Goal: Task Accomplishment & Management: Complete application form

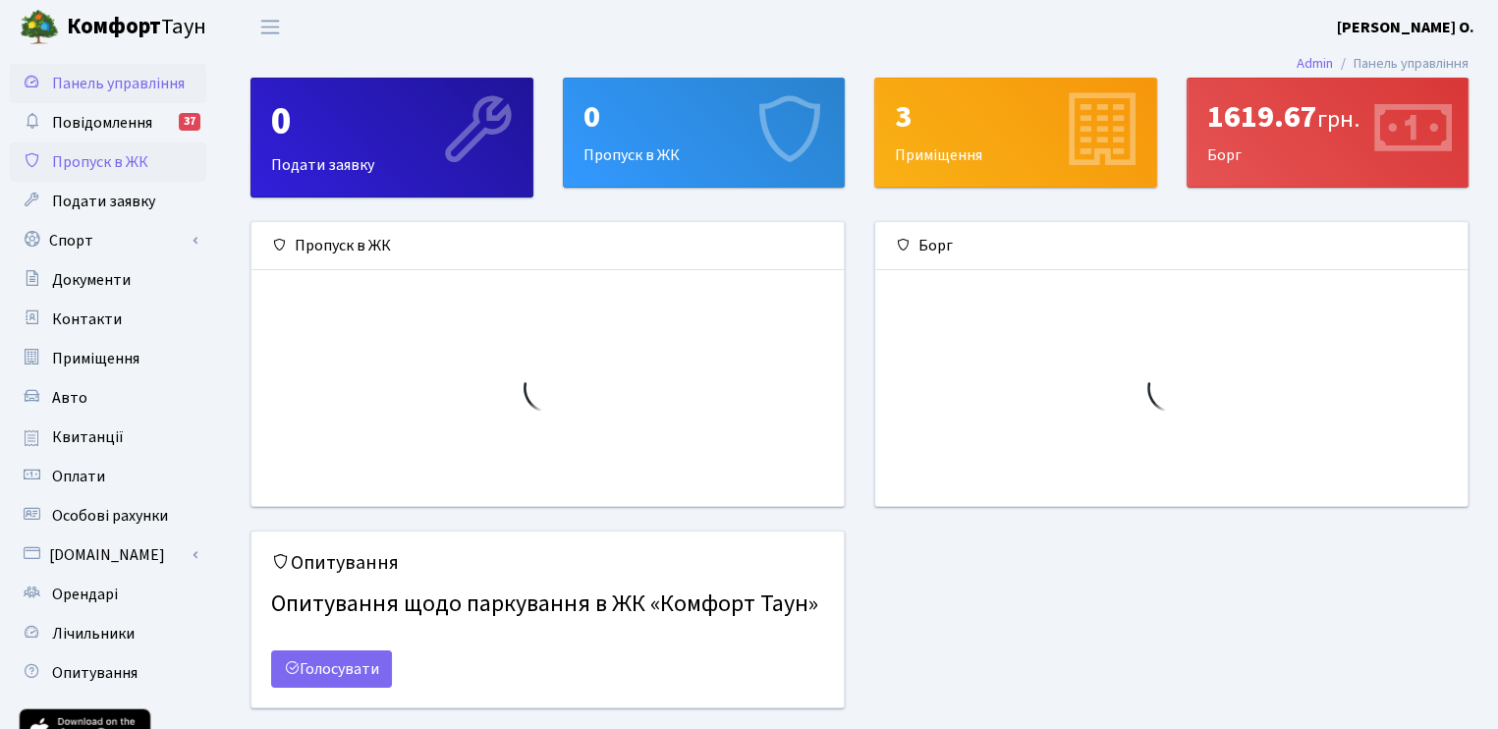
click at [134, 166] on span "Пропуск в ЖК" at bounding box center [100, 162] width 96 height 22
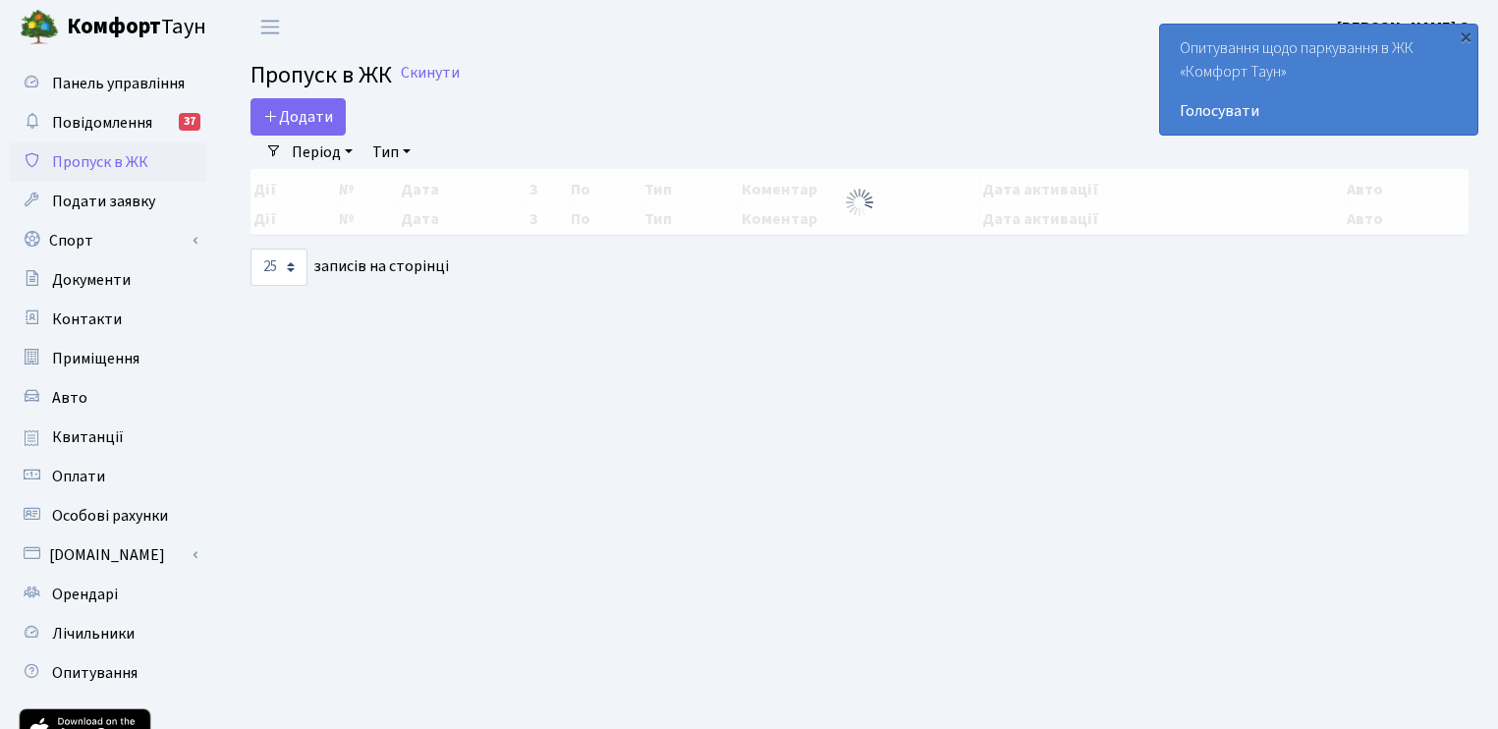
select select "25"
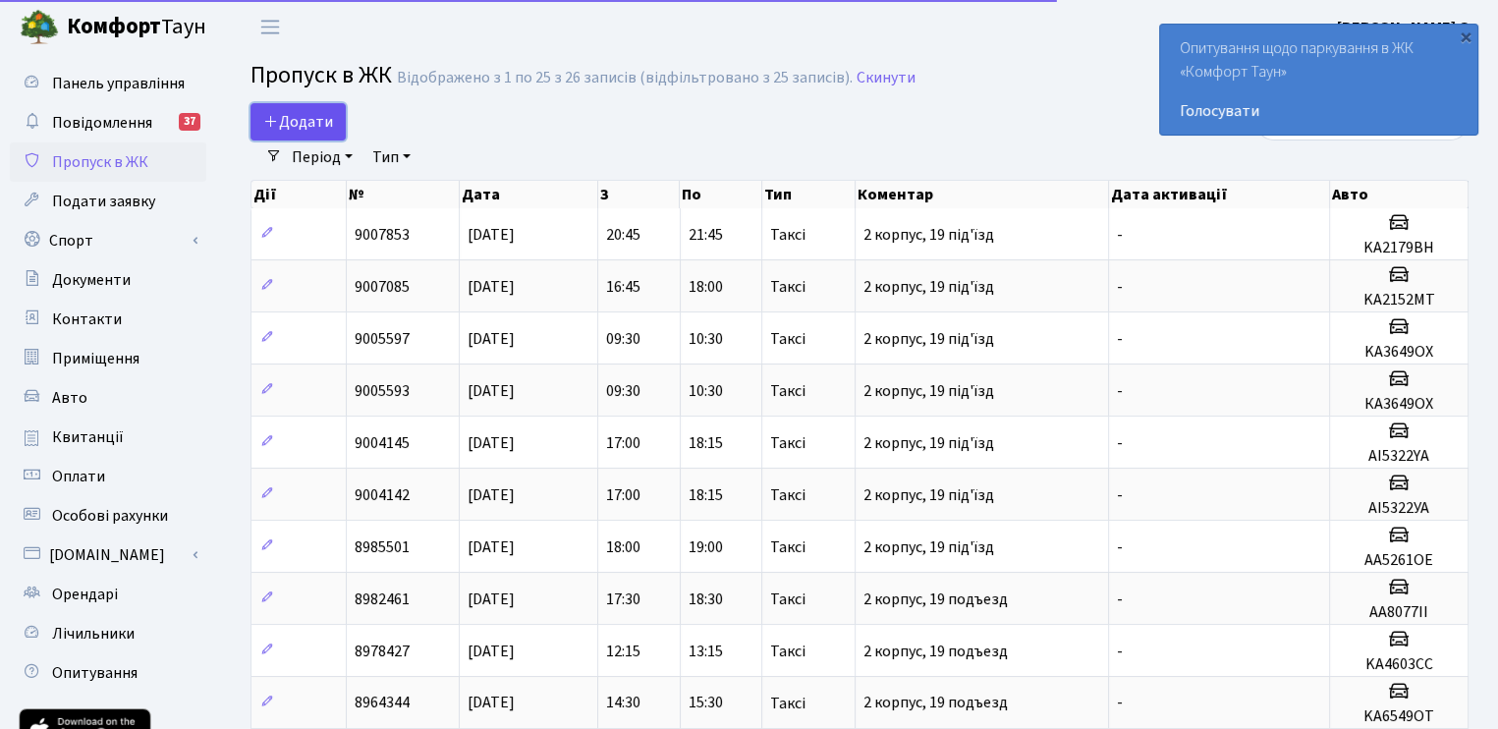
click at [323, 115] on span "Додати" at bounding box center [298, 122] width 70 height 22
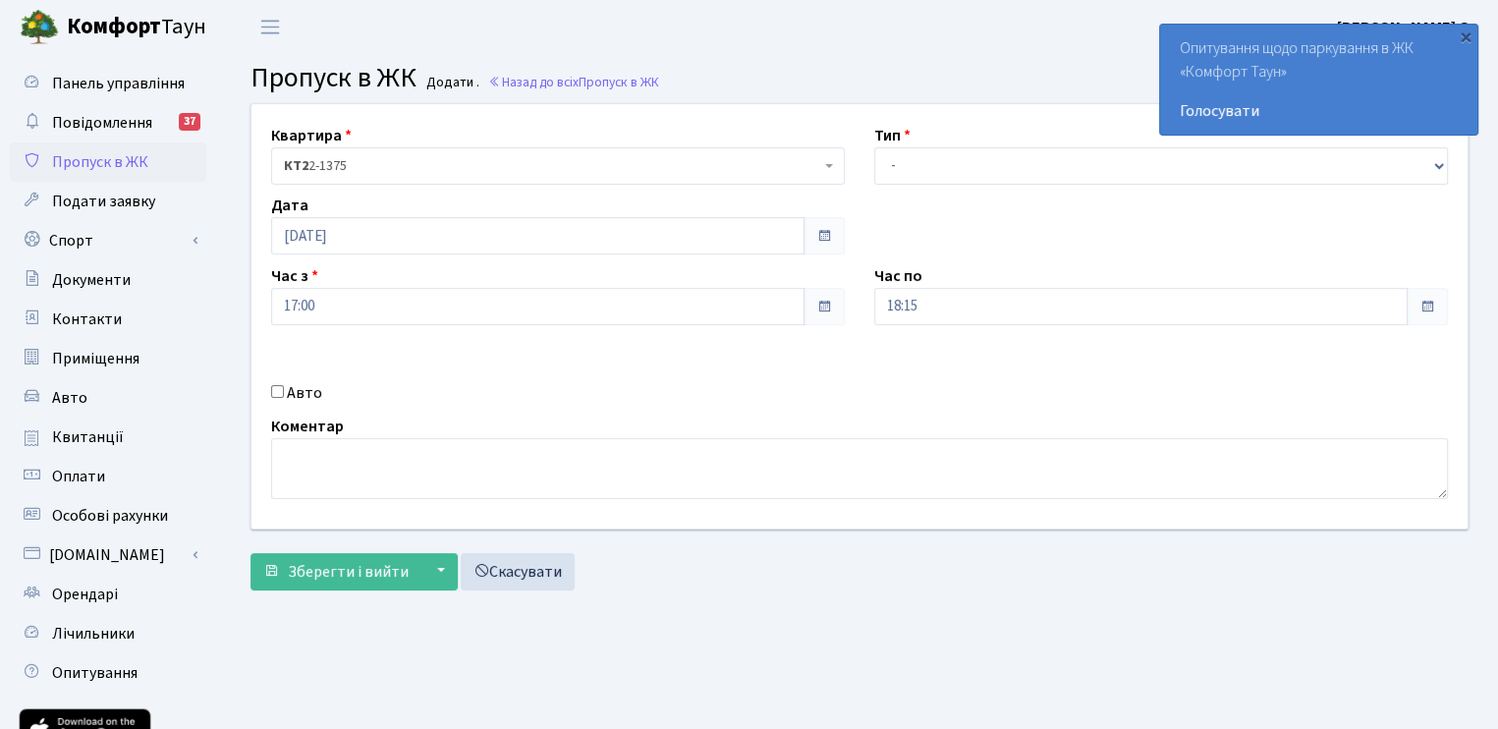
drag, startPoint x: 932, startPoint y: 136, endPoint x: 921, endPoint y: 162, distance: 28.6
click at [925, 142] on div "Тип - Доставка Таксі Гості Сервіс" at bounding box center [1160, 154] width 603 height 61
click at [921, 162] on select "- Доставка Таксі Гості Сервіс" at bounding box center [1161, 165] width 574 height 37
select select "2"
click at [874, 147] on select "- Доставка Таксі Гості Сервіс" at bounding box center [1161, 165] width 574 height 37
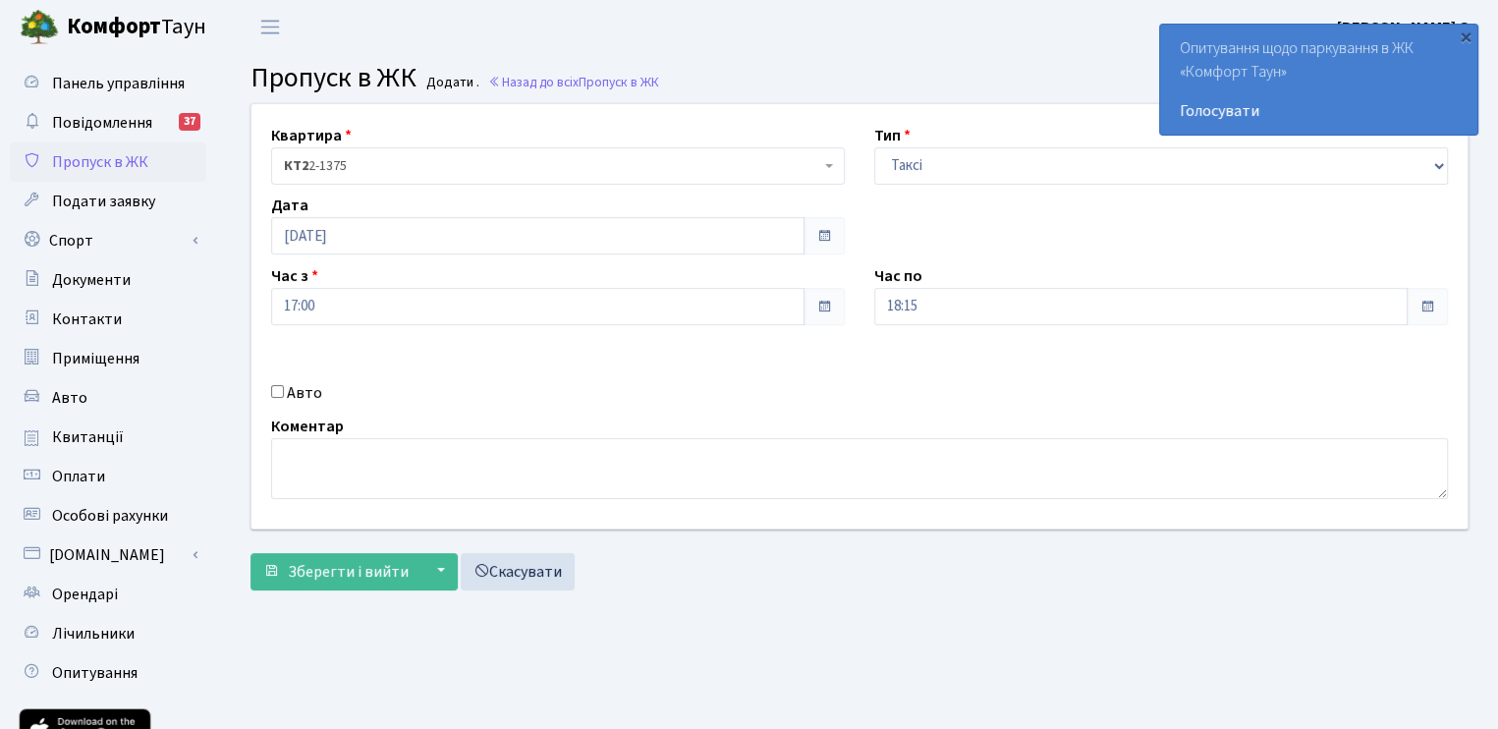
drag, startPoint x: 304, startPoint y: 377, endPoint x: 301, endPoint y: 392, distance: 15.2
click at [303, 384] on div "Квартира <b>КТ2</b>&nbsp;&nbsp;&nbsp;2-1375 <b>КТ2</b>&nbsp;&nbsp;&nbsp;119-8 <…" at bounding box center [859, 316] width 1245 height 424
click at [301, 392] on label "Авто" at bounding box center [304, 393] width 35 height 24
click at [284, 392] on input "Авто" at bounding box center [277, 391] width 13 height 13
checkbox input "true"
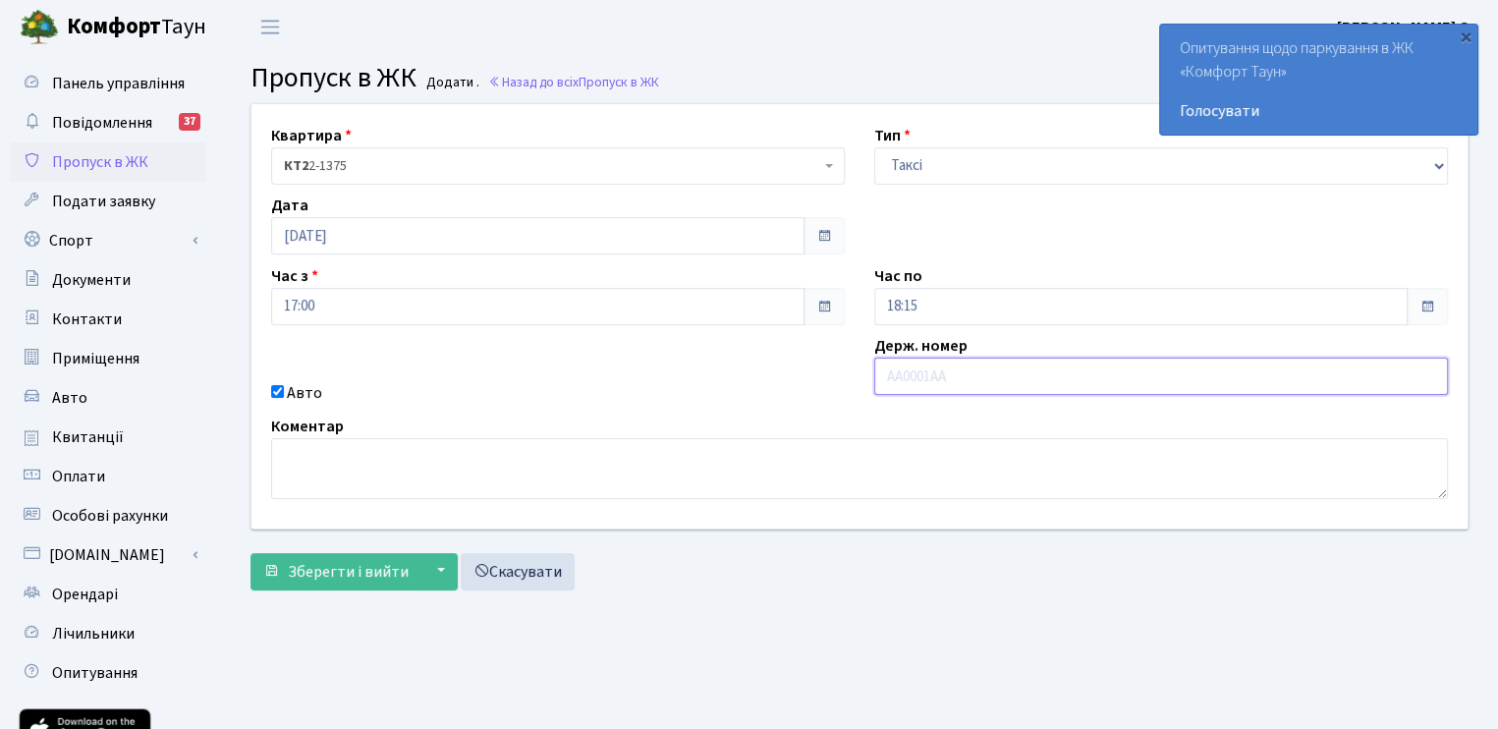
click at [914, 376] on input "text" at bounding box center [1161, 376] width 574 height 37
paste input "AA5258TH"
type input "AA5258TH"
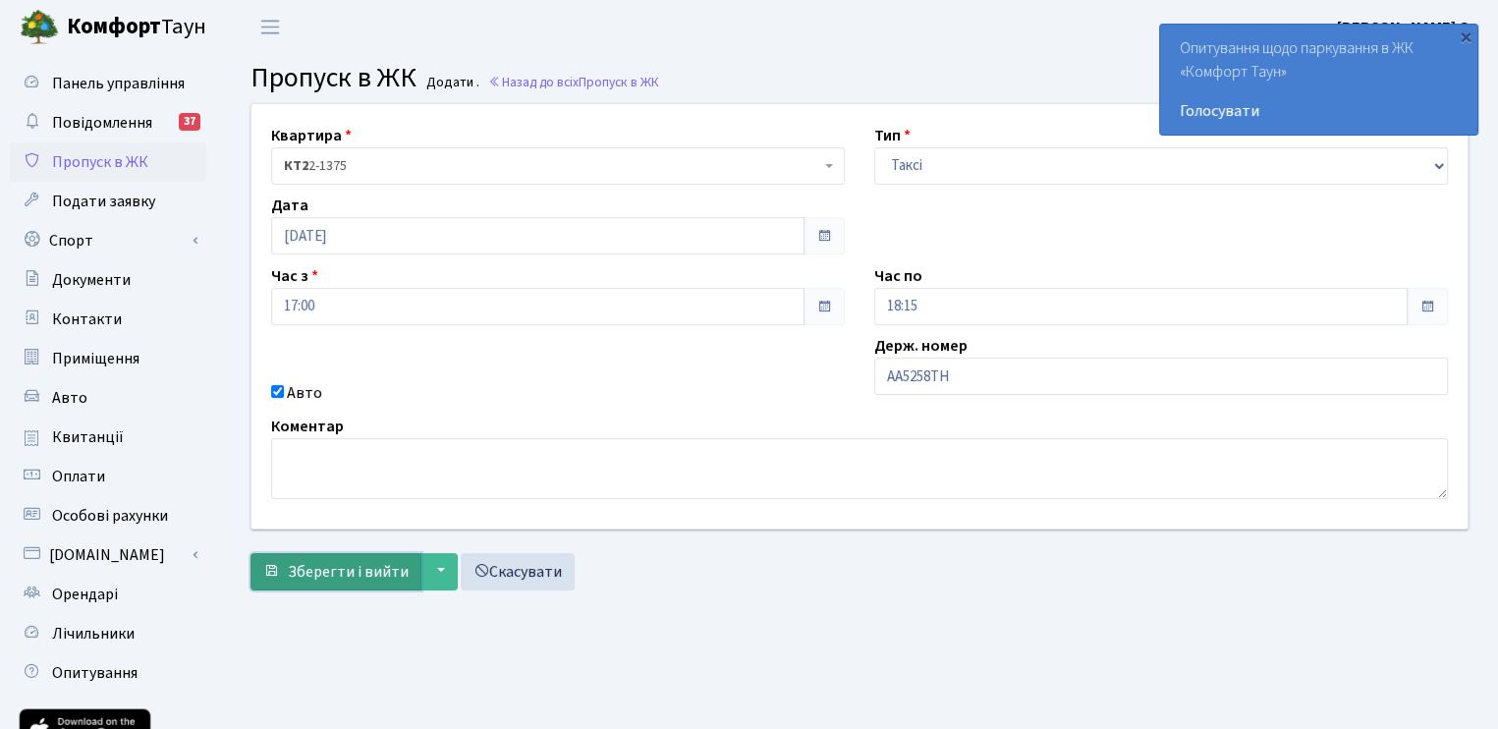
click at [334, 565] on span "Зберегти і вийти" at bounding box center [348, 572] width 121 height 22
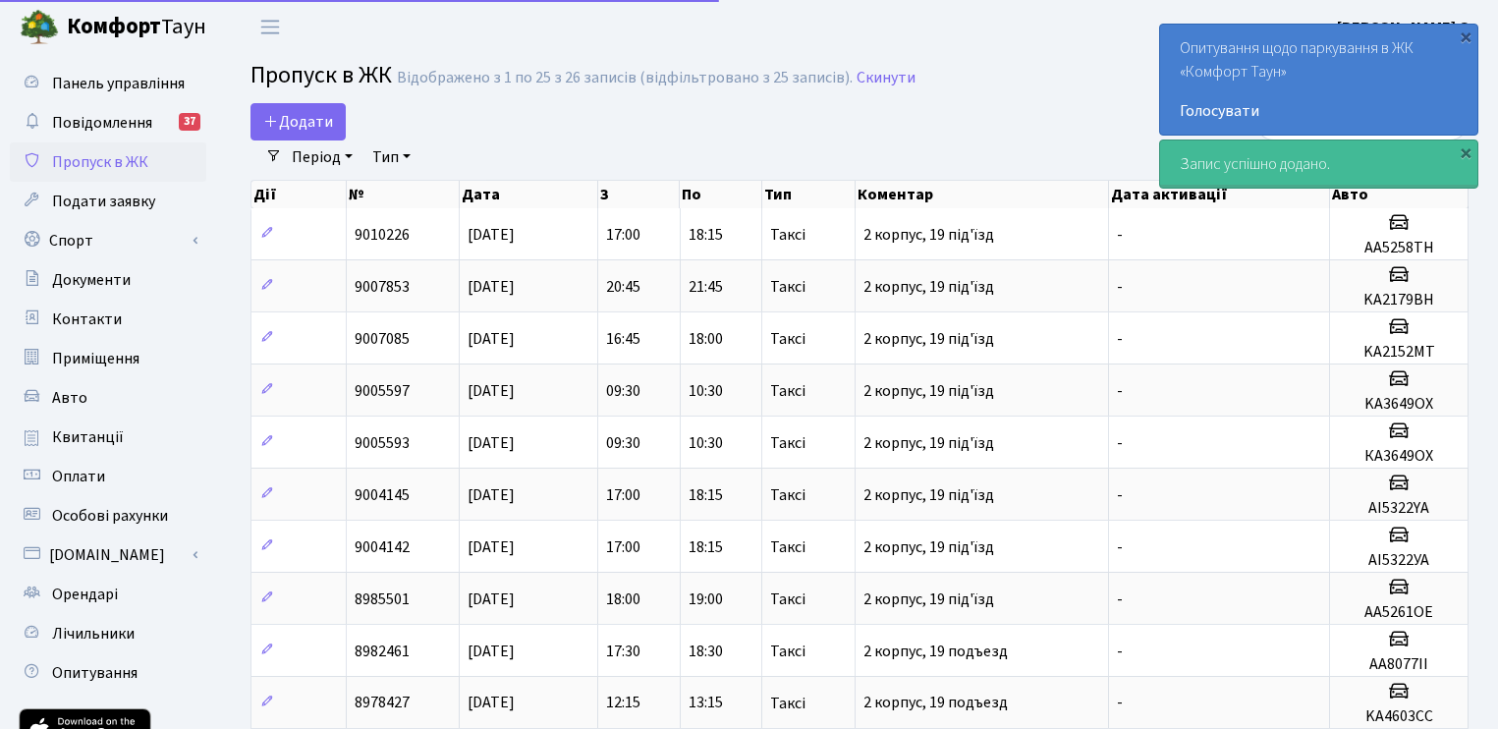
select select "25"
